Goal: Transaction & Acquisition: Register for event/course

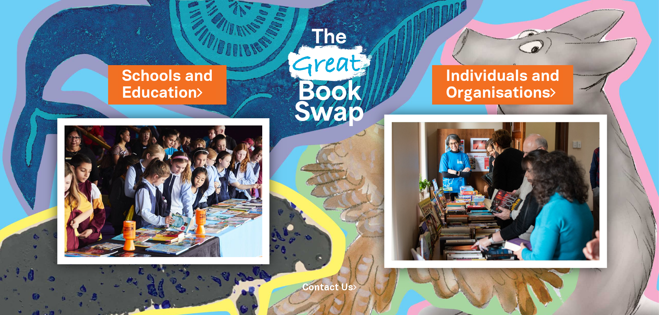
click at [537, 168] on img at bounding box center [495, 191] width 223 height 153
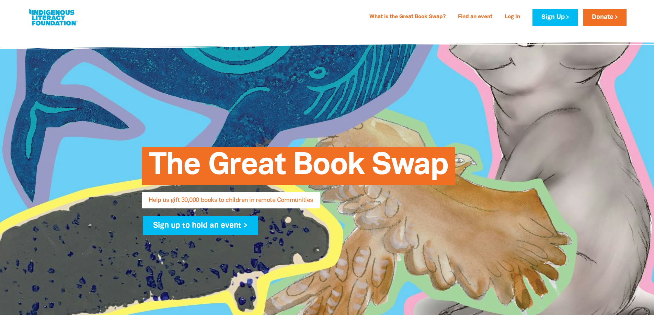
select select "AU"
